Goal: Find specific page/section: Find specific page/section

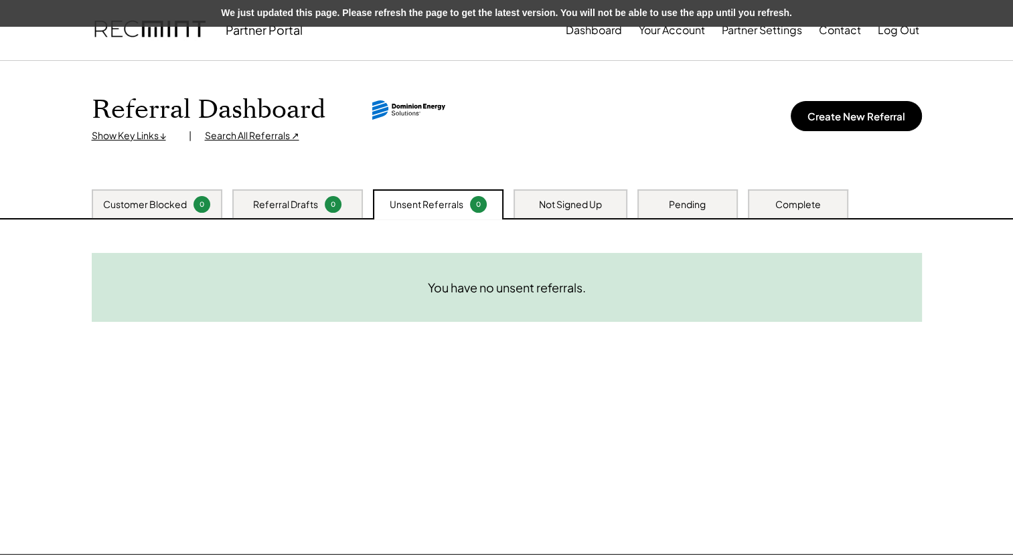
click at [170, 202] on div "Customer Blocked" at bounding box center [145, 204] width 84 height 13
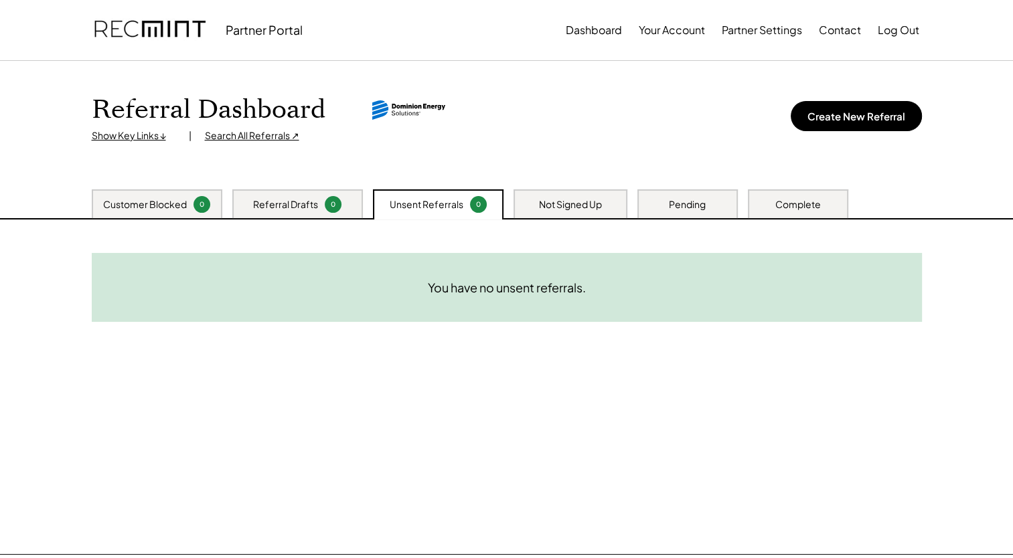
click at [158, 206] on div "Customer Blocked" at bounding box center [145, 204] width 84 height 13
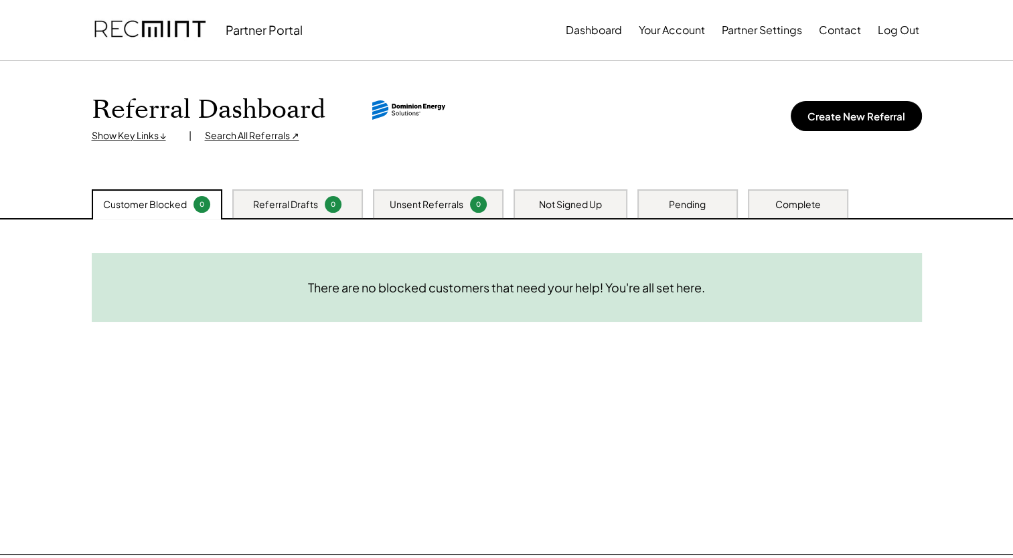
click at [173, 211] on div "Customer Blocked 0" at bounding box center [157, 204] width 131 height 30
click at [284, 204] on div "Referral Drafts" at bounding box center [285, 204] width 65 height 13
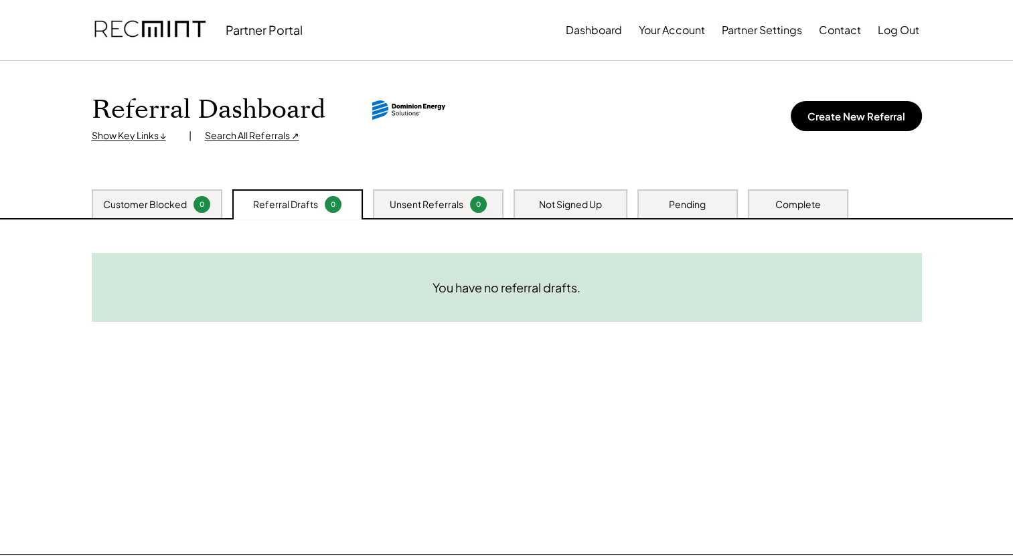
click at [445, 201] on div "Unsent Referrals" at bounding box center [427, 204] width 74 height 13
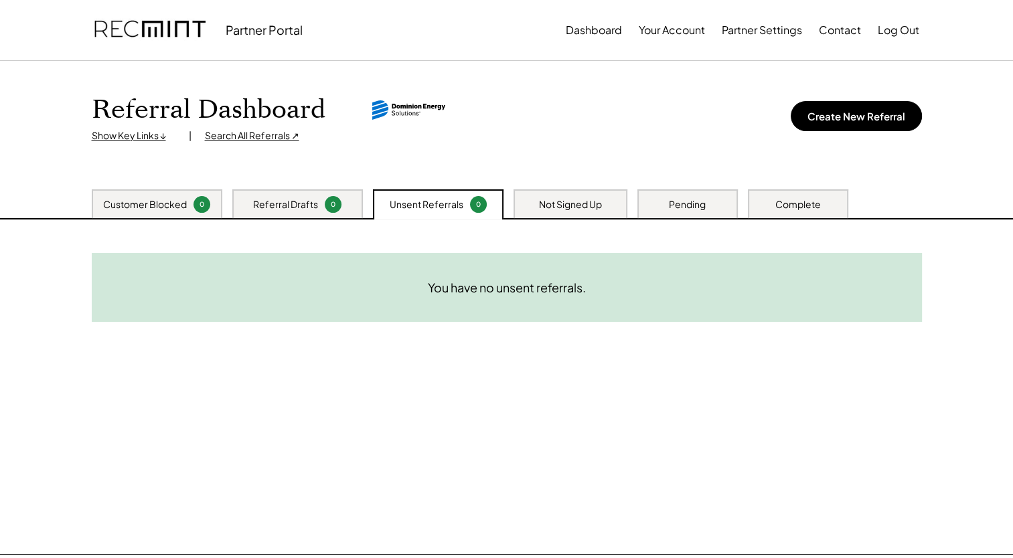
click at [577, 208] on div "Not Signed Up" at bounding box center [570, 204] width 63 height 13
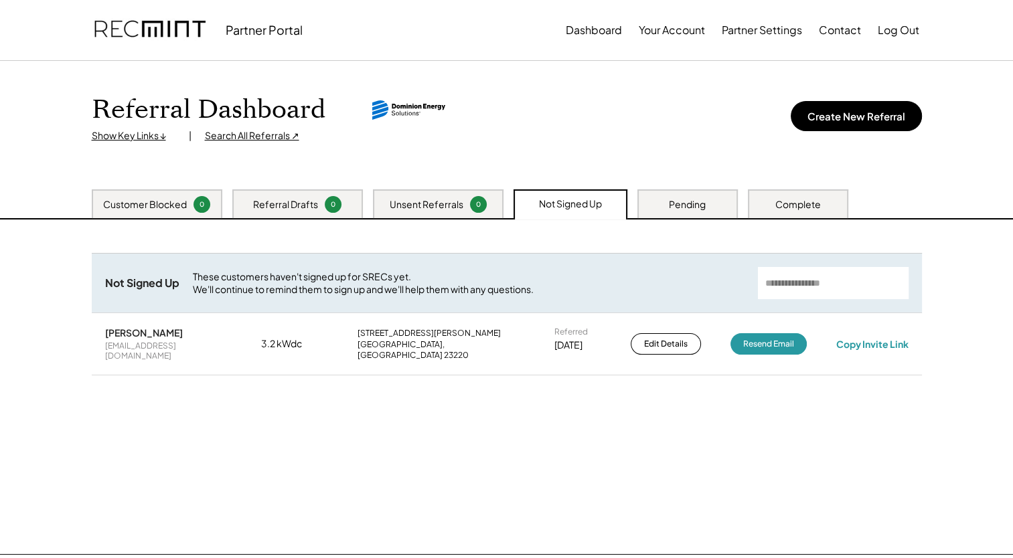
click at [121, 206] on div "Customer Blocked" at bounding box center [145, 204] width 84 height 13
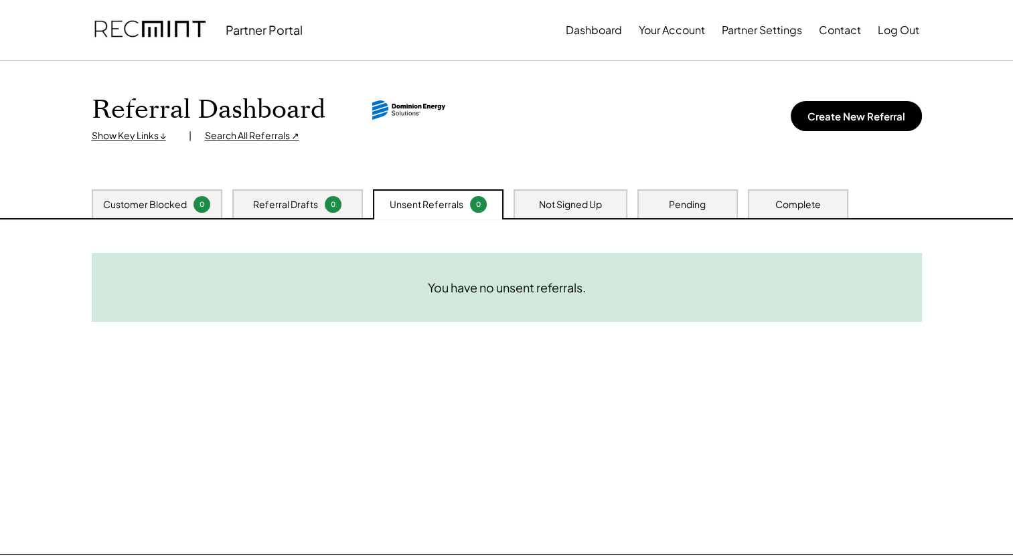
click at [175, 207] on div "Customer Blocked" at bounding box center [145, 204] width 84 height 13
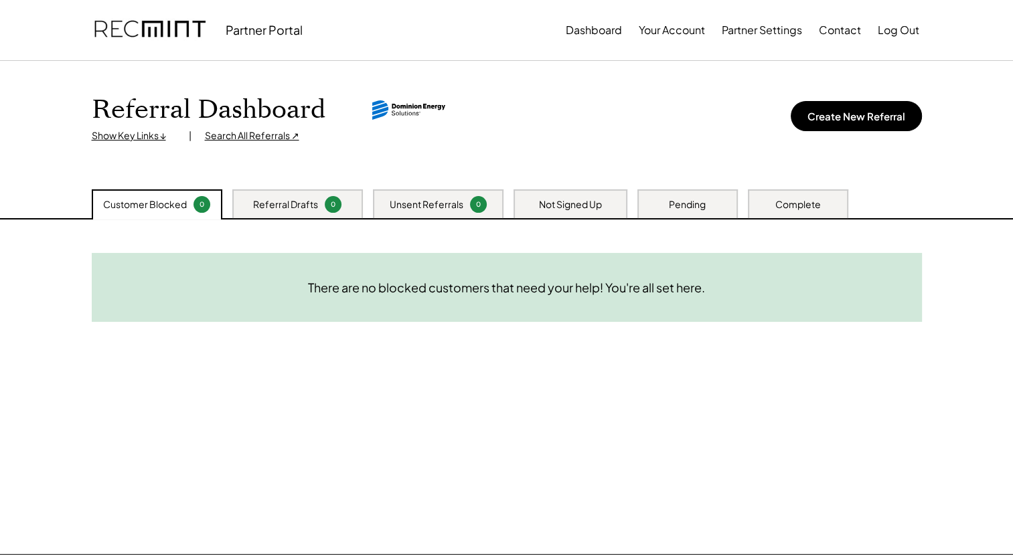
drag, startPoint x: 57, startPoint y: 48, endPoint x: 84, endPoint y: 39, distance: 28.2
click at [57, 48] on div "Partner Portal Dashboard Your Account Partner Settings Link Bank Contact Log Out" at bounding box center [506, 30] width 1013 height 61
